Goal: Task Accomplishment & Management: Complete application form

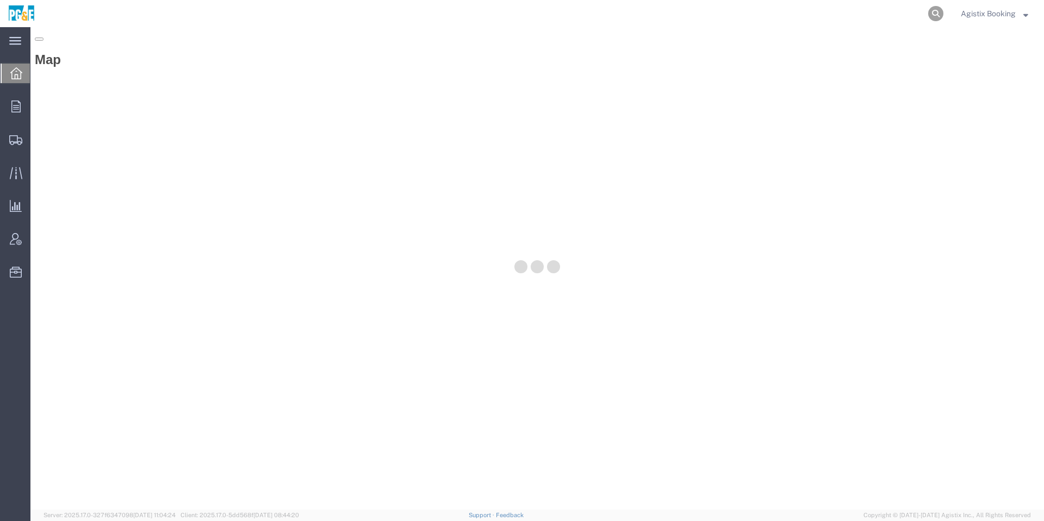
click at [931, 14] on icon at bounding box center [935, 13] width 15 height 15
paste input "56540975"
type input "56540975"
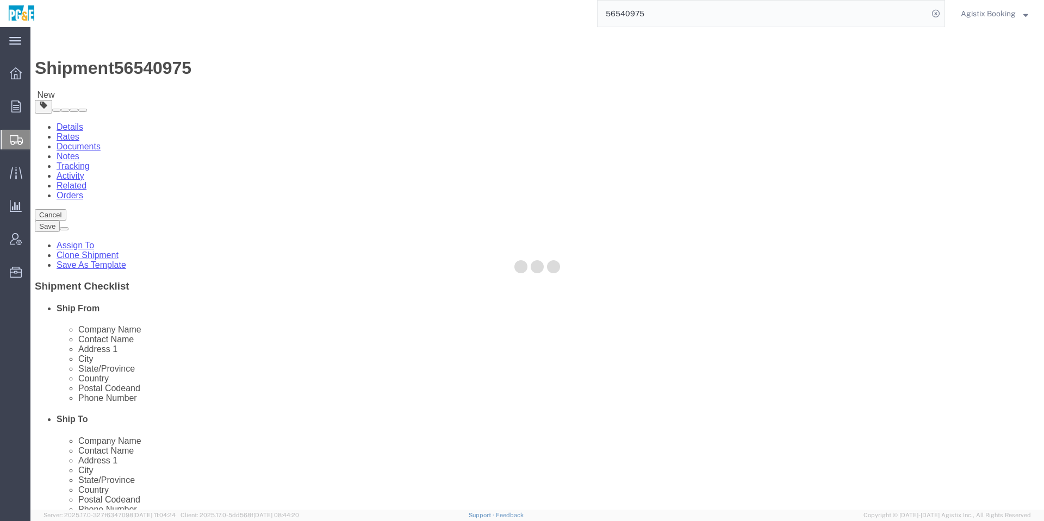
select select
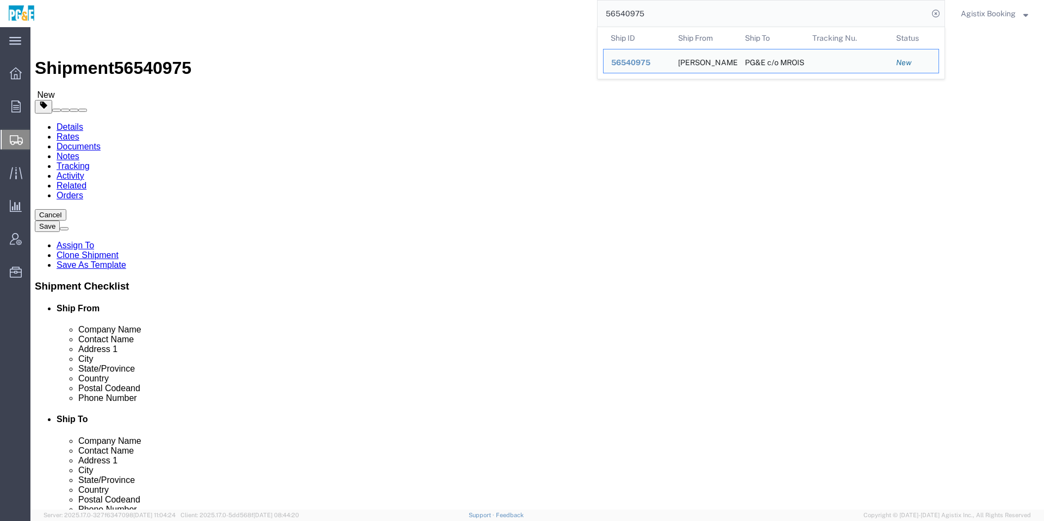
click div "Shipment Information Package Information Special Services Loading Routing"
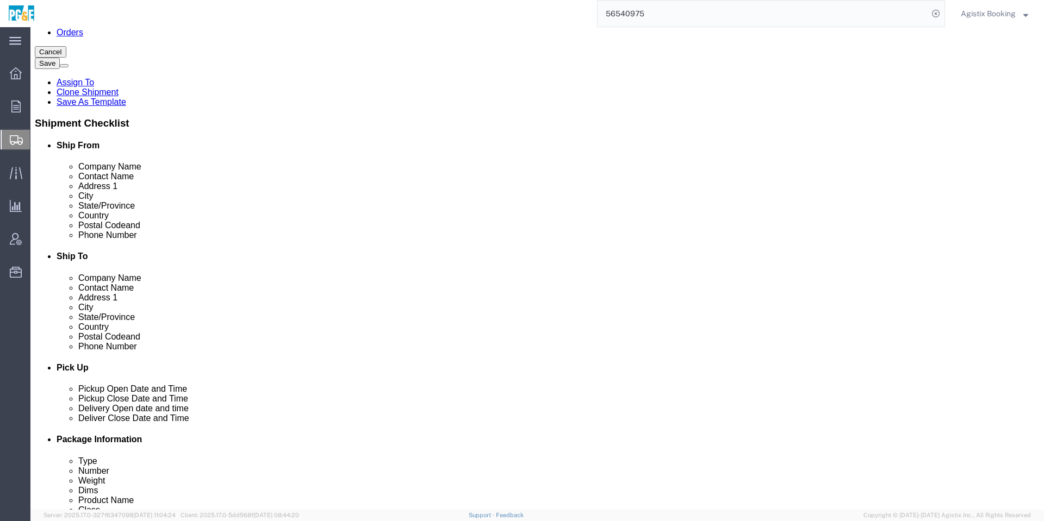
scroll to position [571, 0]
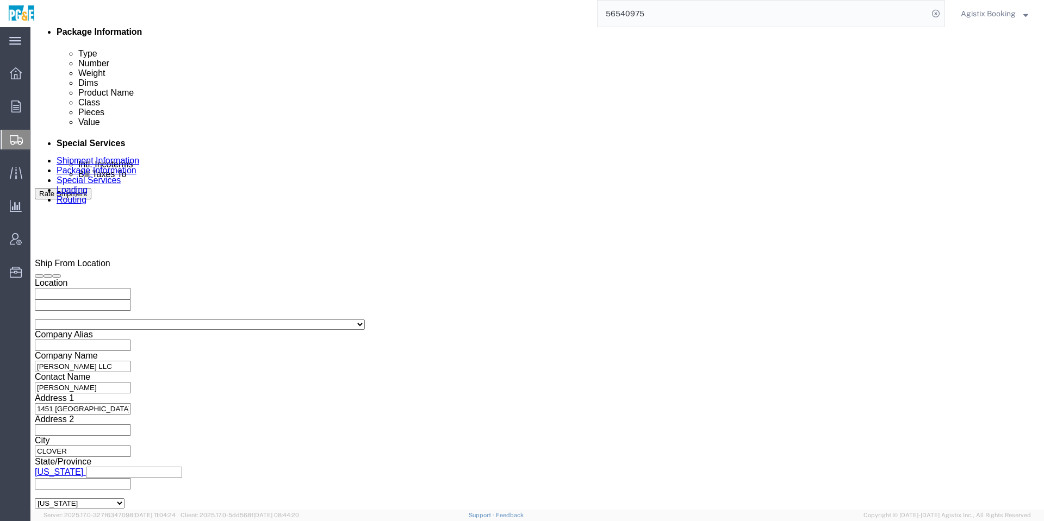
click div
click div "Open Time 5:00 PM Aug 27 2025 5:00 PM - Aug 27 2025 5:00 PM Cancel Apply"
click button "Apply"
click div
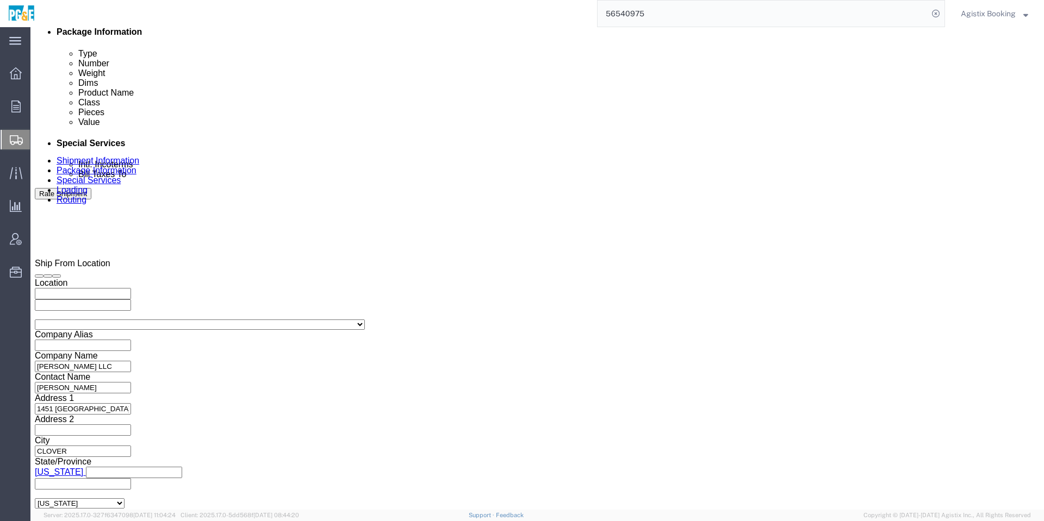
click div "Aug 27 2025 5:00 PM"
type input "12:00 PM"
click button "Apply"
click div
type input "1:00 PM"
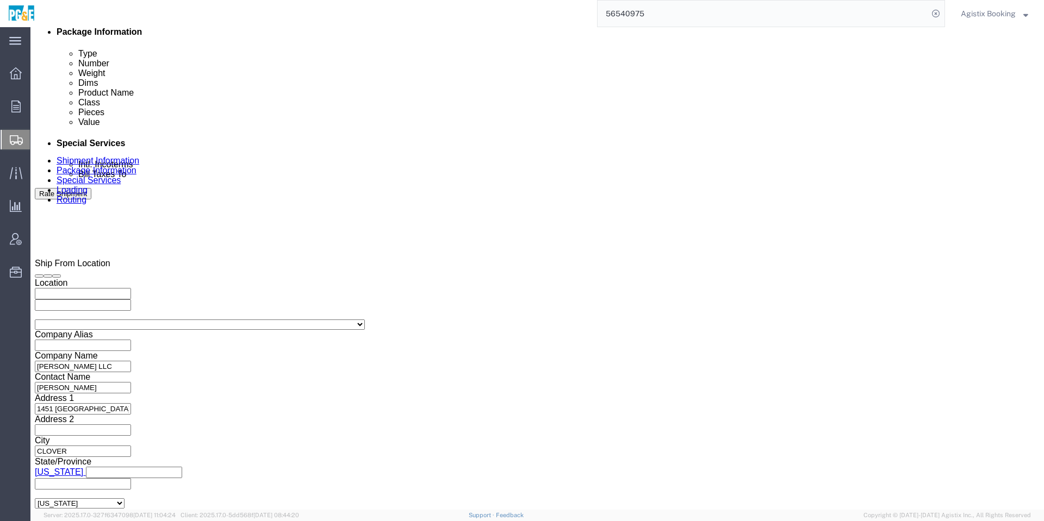
click button "Apply"
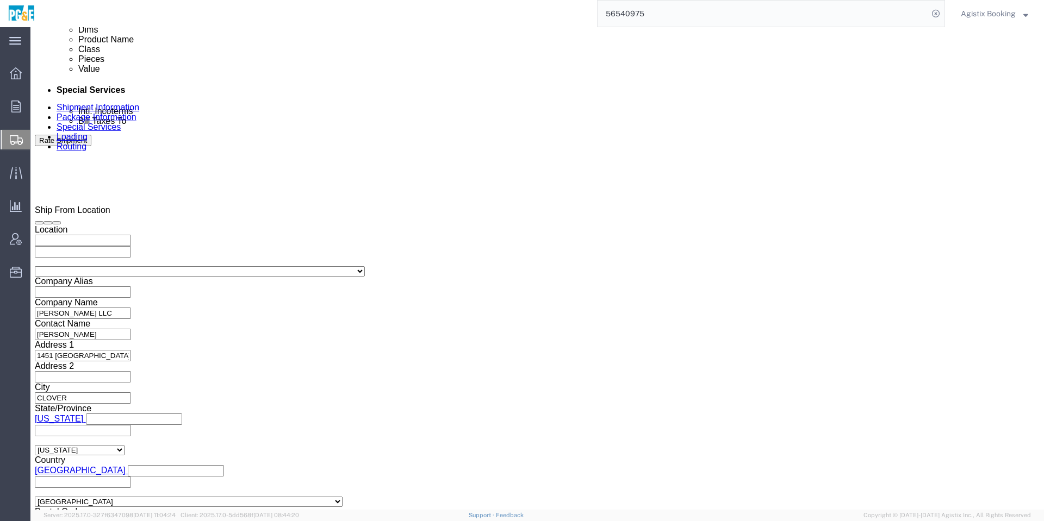
click button "Continue"
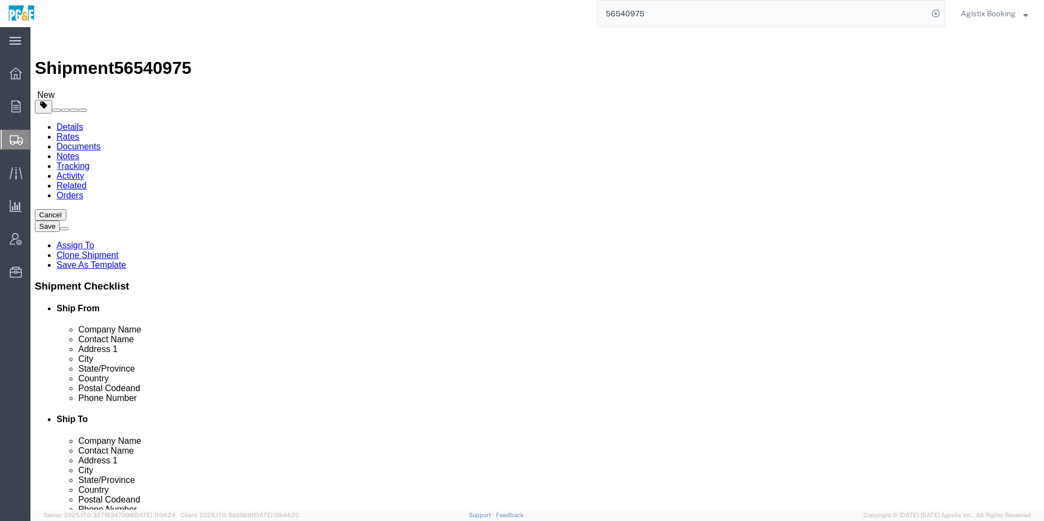
click div "Pieces: 1.00 Each Total value: 1.00 USD"
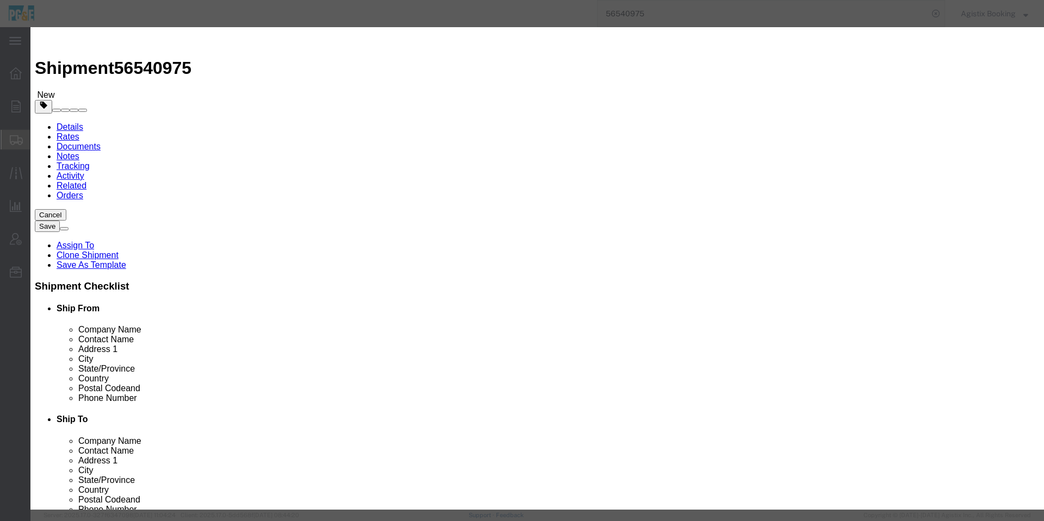
click button "Save & Close"
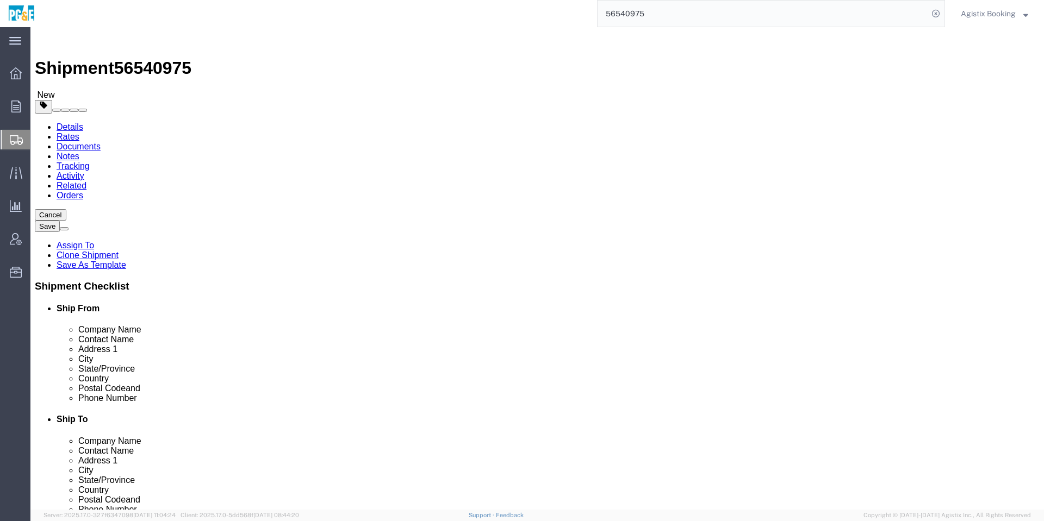
click button "Continue"
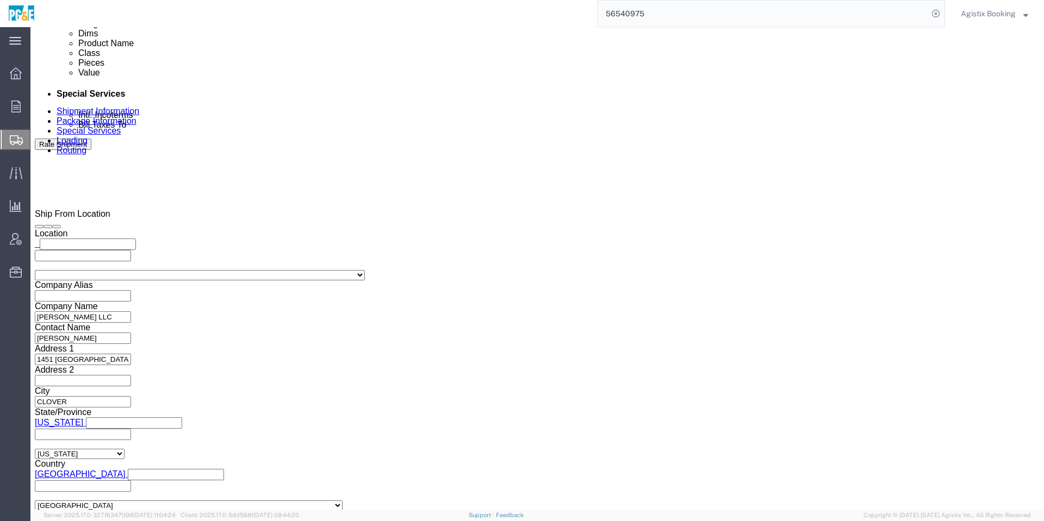
scroll to position [652, 0]
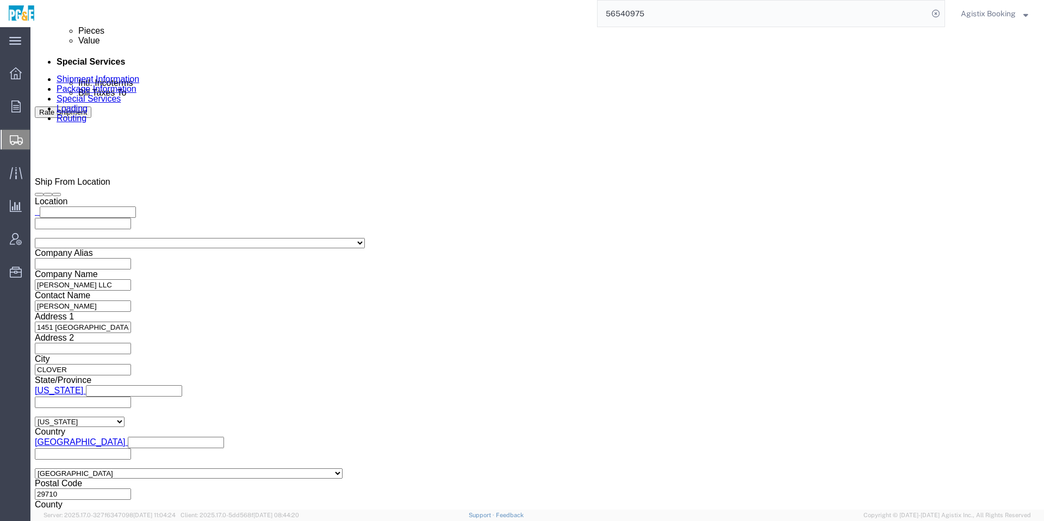
click textarea
paste textarea "Shipment #56539386 has been booked. Once confirmed by the carrier, the BOL will…"
click span "56540975"
copy span "56540975"
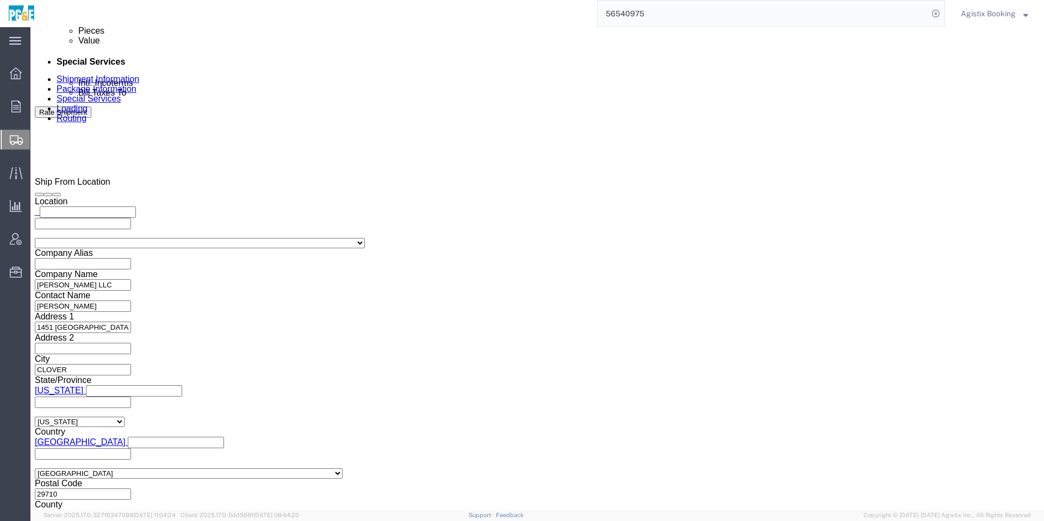
click textarea "Shipment #56539386 has been booked. Once confirmed by the carrier, the BOL will…"
paste textarea "40975"
type textarea "Shipment #56540975 has been booked. Once confirmed by the carrier, the BOL will…"
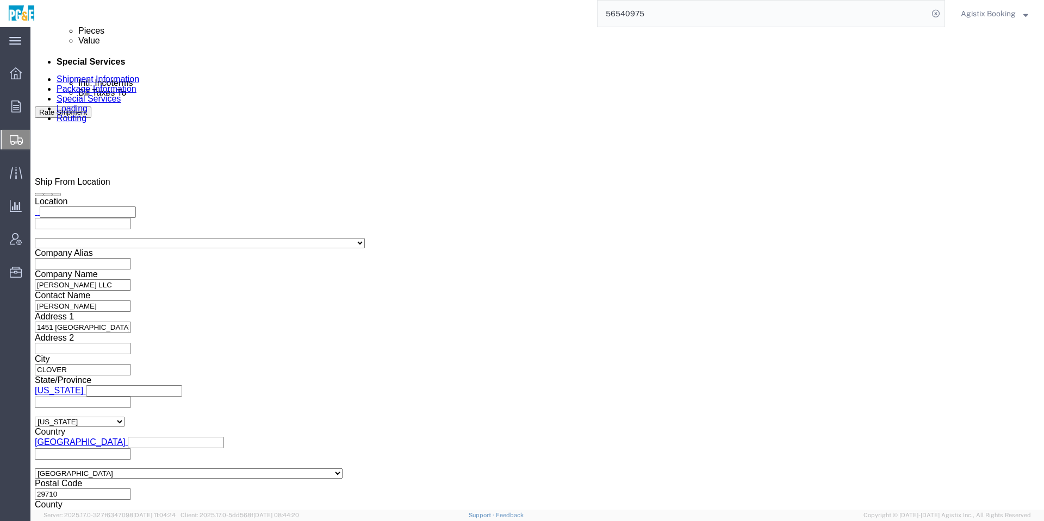
click button "Save"
click button "Rate Shipment"
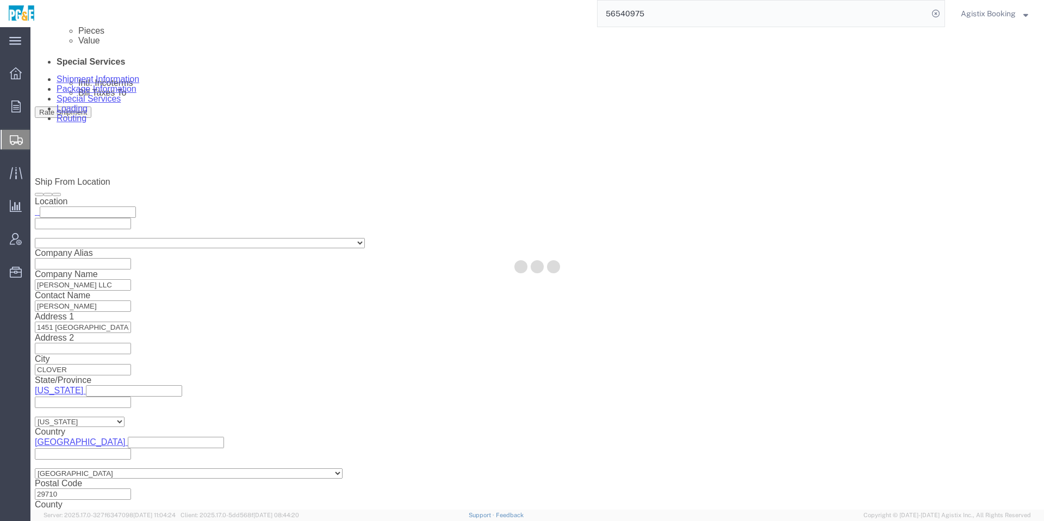
scroll to position [0, 0]
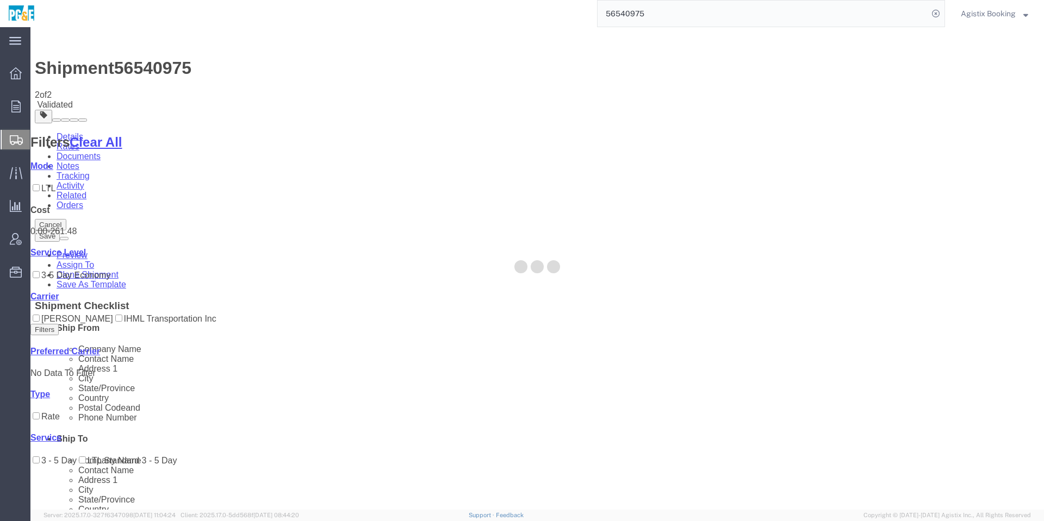
drag, startPoint x: 963, startPoint y: 79, endPoint x: 965, endPoint y: 68, distance: 11.1
click at [963, 78] on div at bounding box center [536, 268] width 1013 height 483
click at [965, 68] on div at bounding box center [536, 268] width 1013 height 483
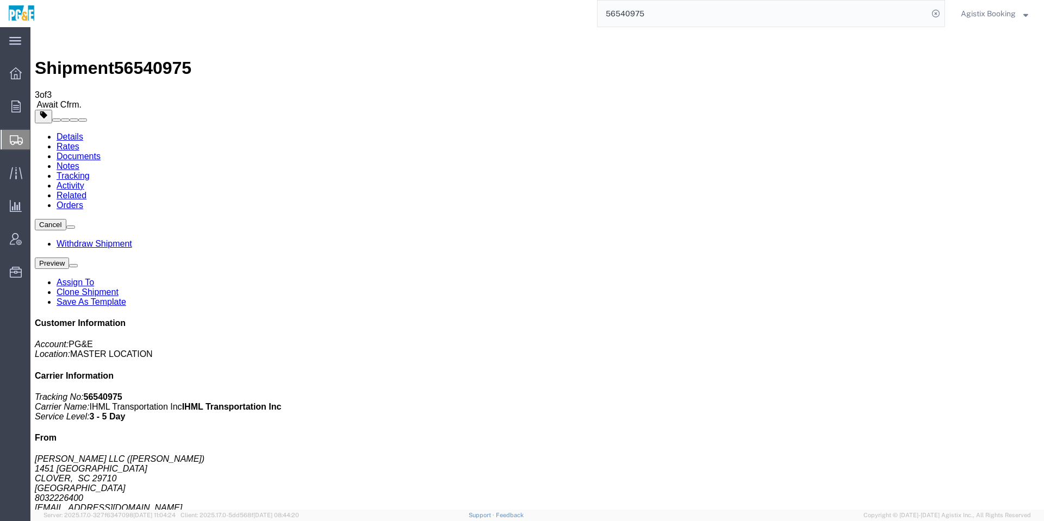
click at [132, 239] on link "Withdraw Shipment" at bounding box center [95, 243] width 76 height 9
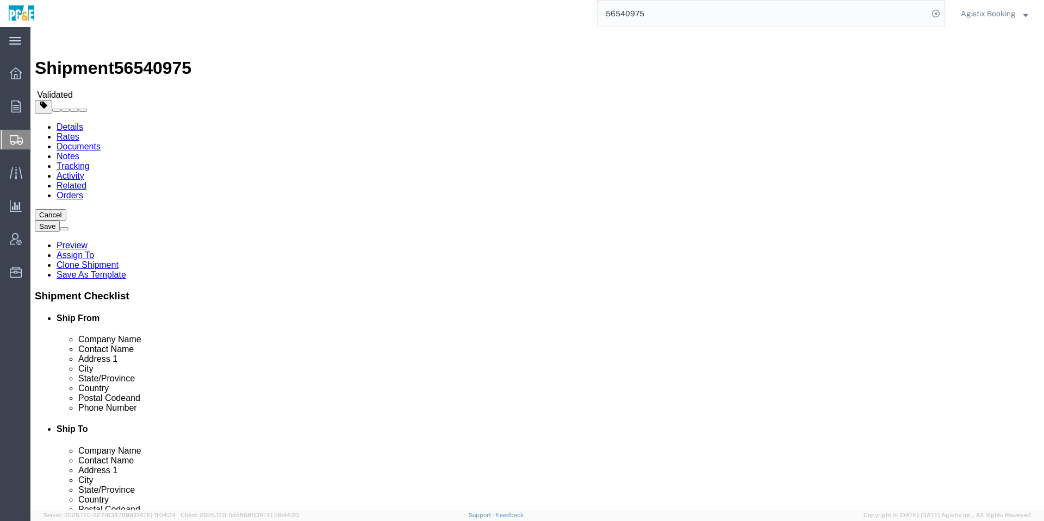
click button "Rate Shipment"
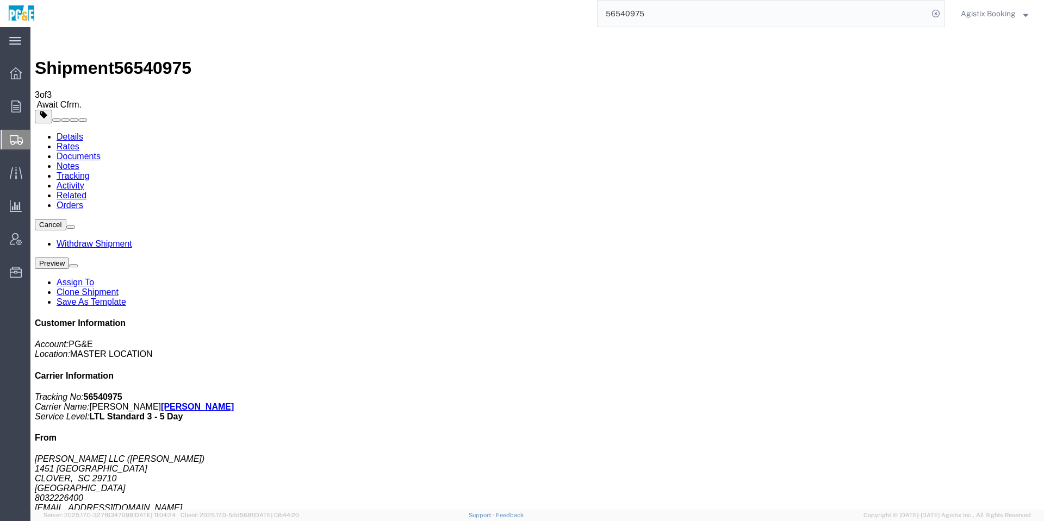
click at [84, 181] on link "Activity" at bounding box center [71, 185] width 28 height 9
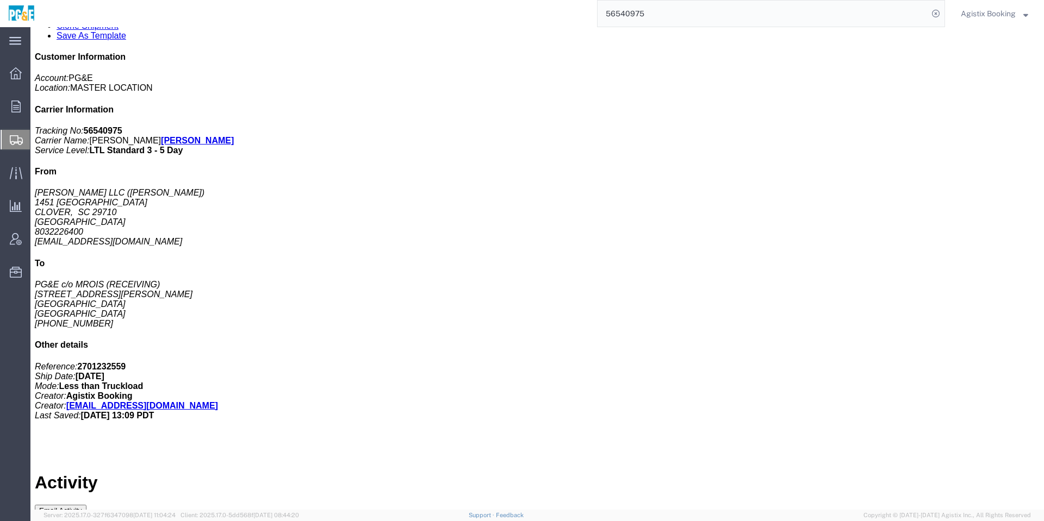
scroll to position [303, 0]
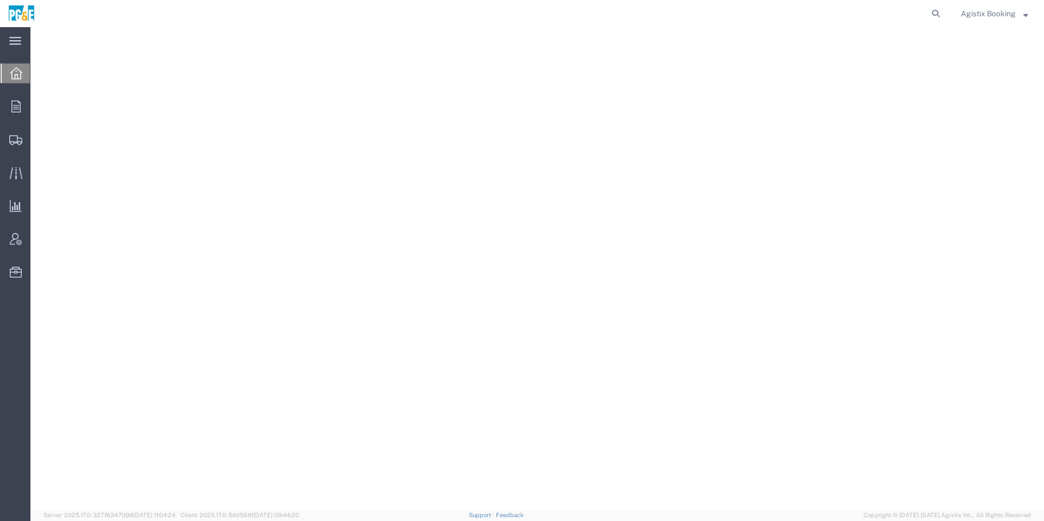
click at [931, 24] on form at bounding box center [935, 13] width 17 height 27
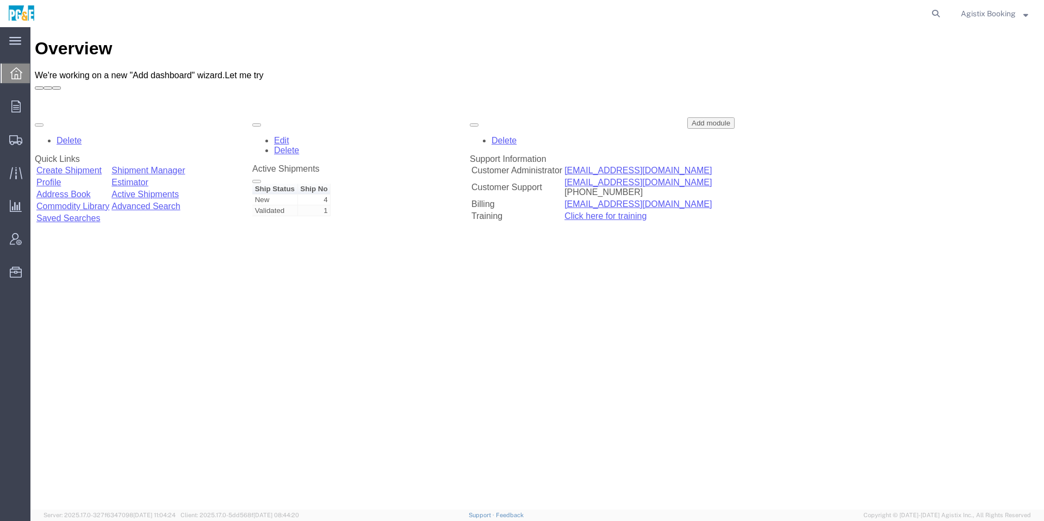
click at [934, 24] on form at bounding box center [935, 13] width 17 height 27
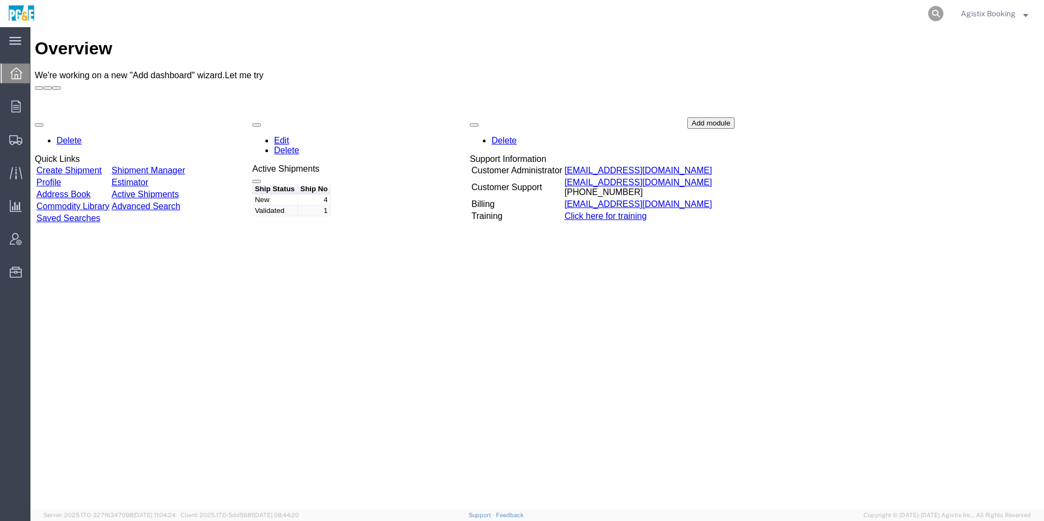
click at [934, 19] on icon at bounding box center [935, 13] width 15 height 15
paste input "56539386"
type input "56539386"
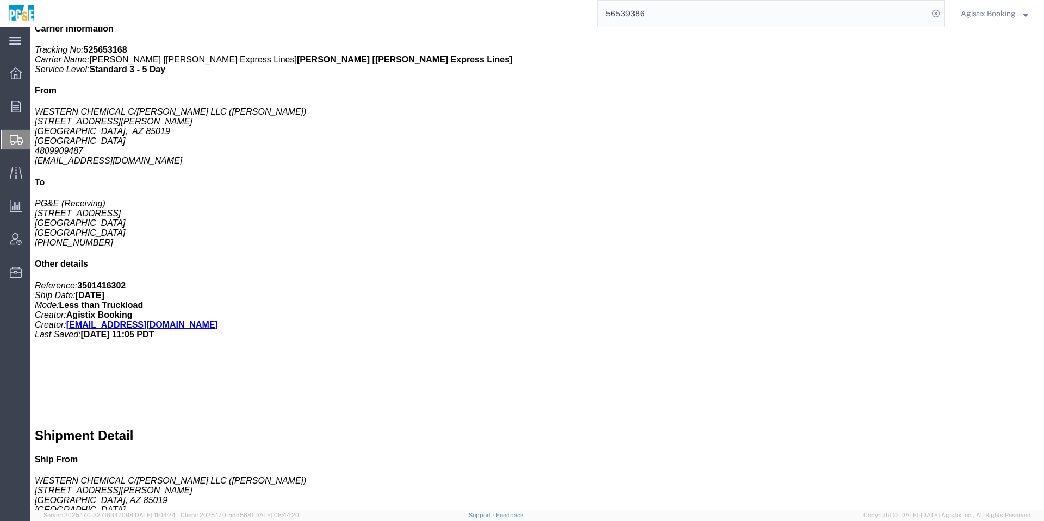
scroll to position [326, 0]
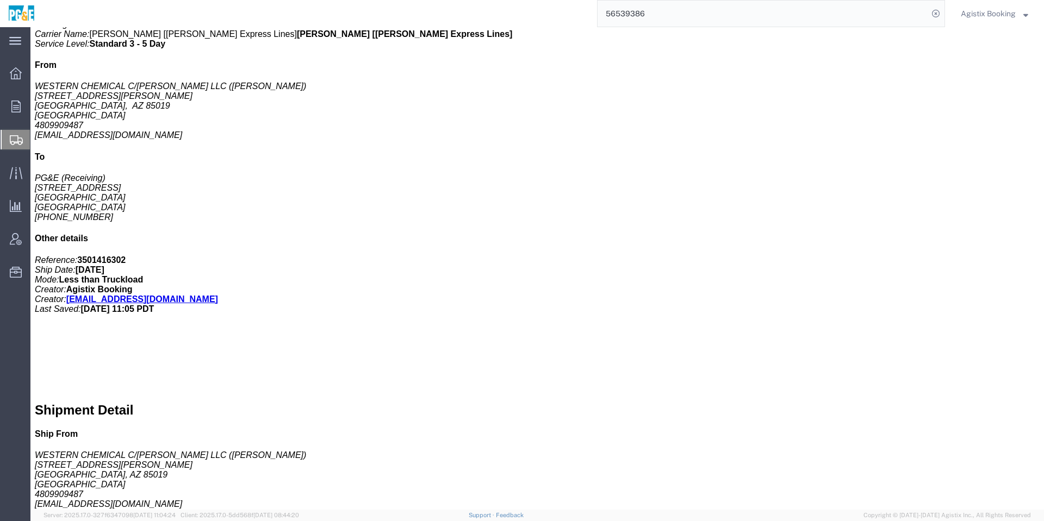
drag, startPoint x: 376, startPoint y: 331, endPoint x: 202, endPoint y: 303, distance: 176.7
click div "Shipment Notification Message: Shipment #56539386 has been booked. Once confirm…"
drag, startPoint x: 342, startPoint y: 292, endPoint x: 332, endPoint y: 301, distance: 13.9
copy b "Shipment #56539386 has been booked. Once confirmed by the carrier, the BOL will…"
click at [979, 3] on div "Agistix Booking" at bounding box center [994, 13] width 84 height 27
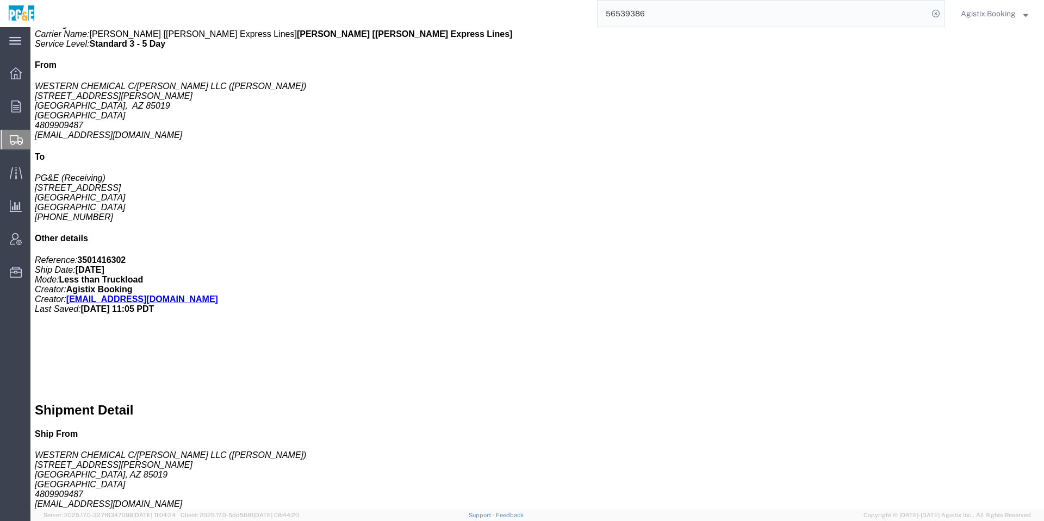
click at [983, 11] on span "Agistix Booking" at bounding box center [988, 14] width 55 height 12
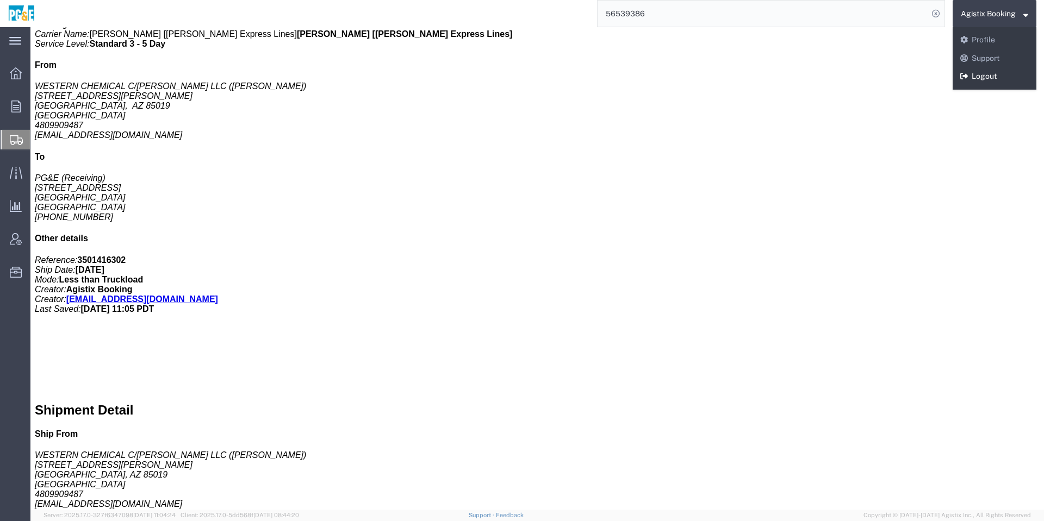
drag, startPoint x: 987, startPoint y: 80, endPoint x: 795, endPoint y: 38, distance: 196.4
click at [987, 80] on link "Logout" at bounding box center [994, 76] width 84 height 18
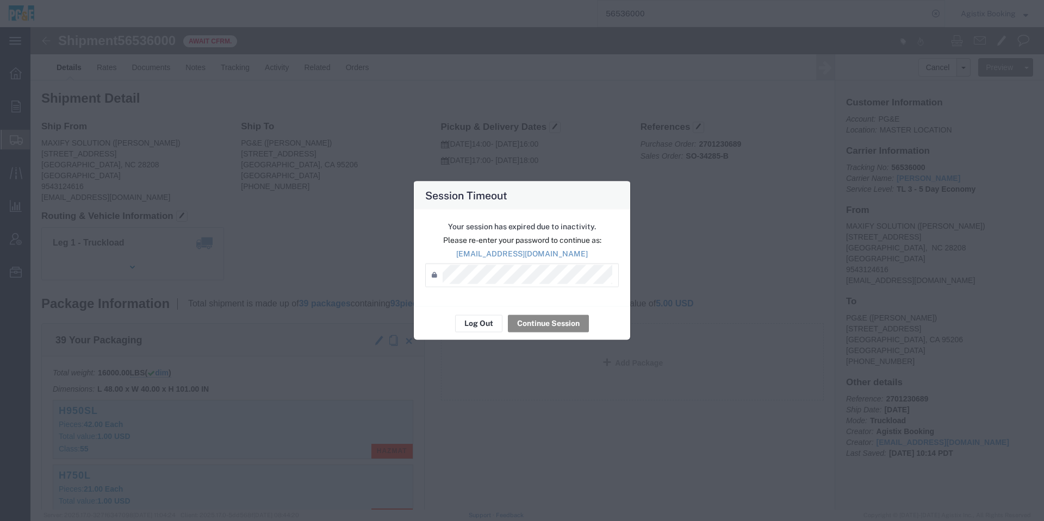
scroll to position [652, 0]
